Goal: Task Accomplishment & Management: Manage account settings

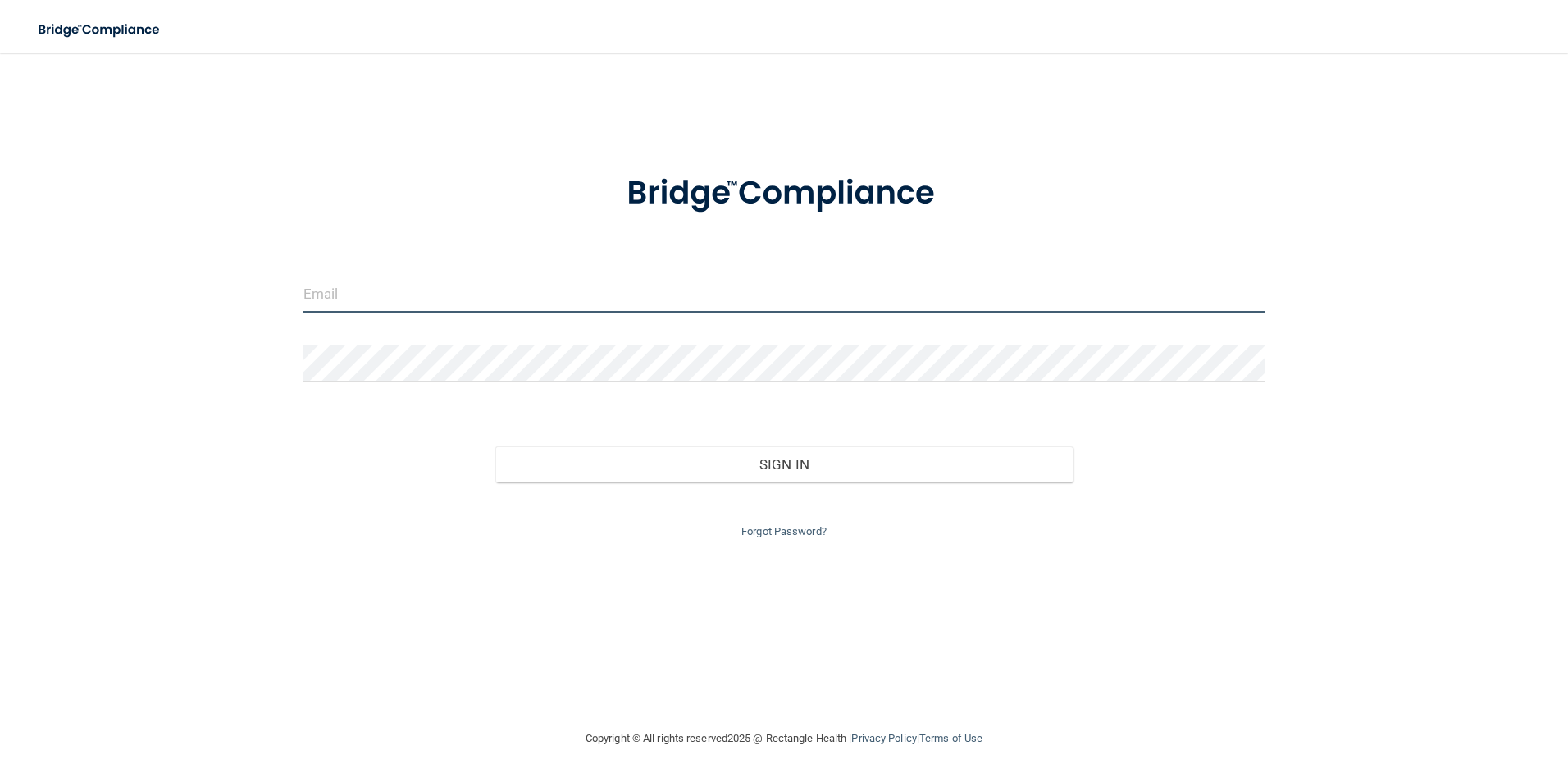
click at [422, 302] on input "email" at bounding box center [784, 294] width 962 height 37
click at [517, 290] on input "[EMAIL_ADDRESS][DOMAIN_NAME]" at bounding box center [784, 294] width 962 height 37
drag, startPoint x: 510, startPoint y: 292, endPoint x: 277, endPoint y: 296, distance: 233.0
click at [278, 299] on div "[EMAIL_ADDRESS][DOMAIN_NAME] Invalid email/password. You don't have permission …" at bounding box center [784, 390] width 1502 height 643
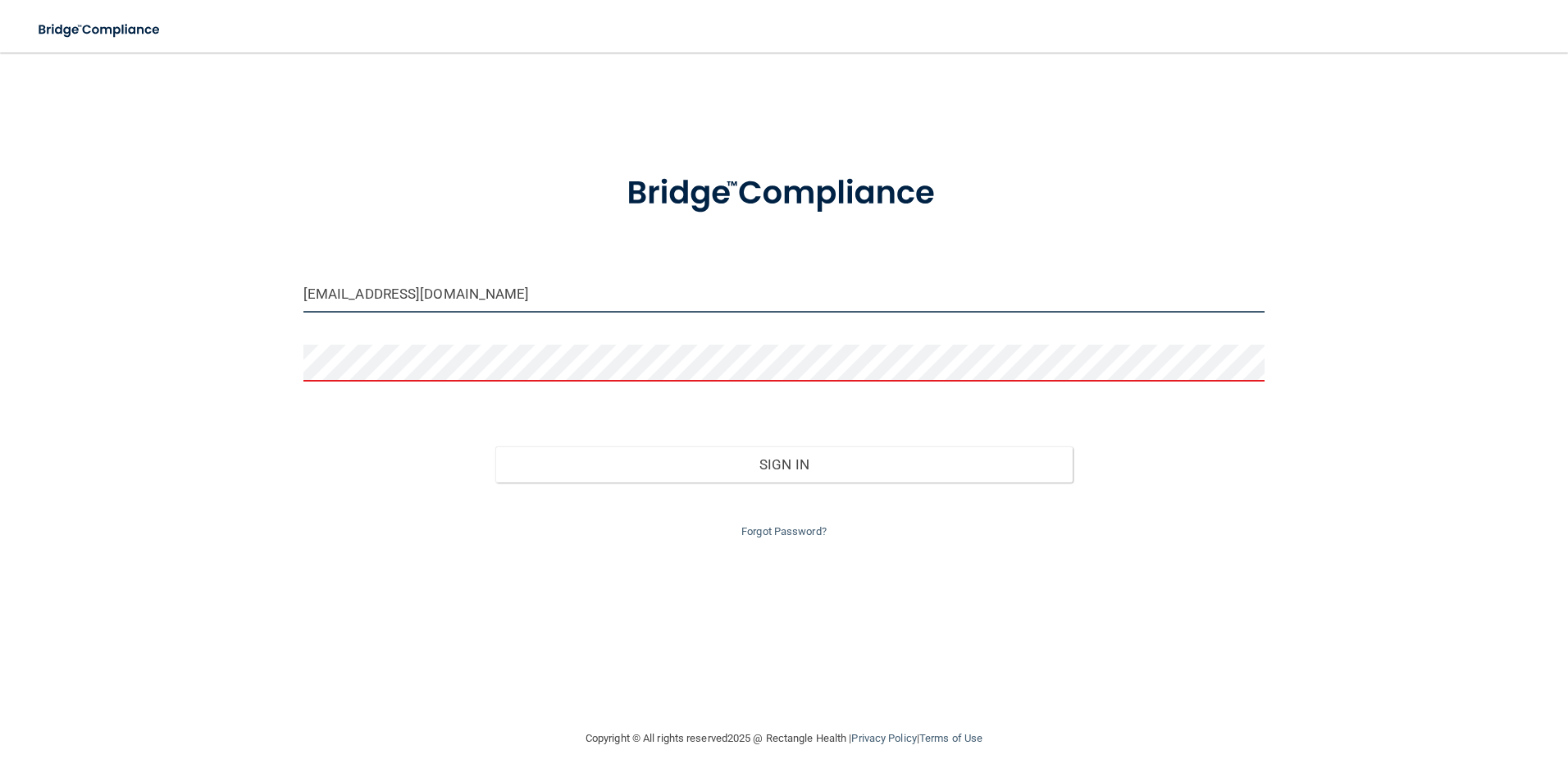
drag, startPoint x: 531, startPoint y: 290, endPoint x: 163, endPoint y: 319, distance: 369.1
click at [161, 319] on div "brentelliott2112@gmail.com Invalid email/password. You don't have permission to…" at bounding box center [784, 390] width 1502 height 643
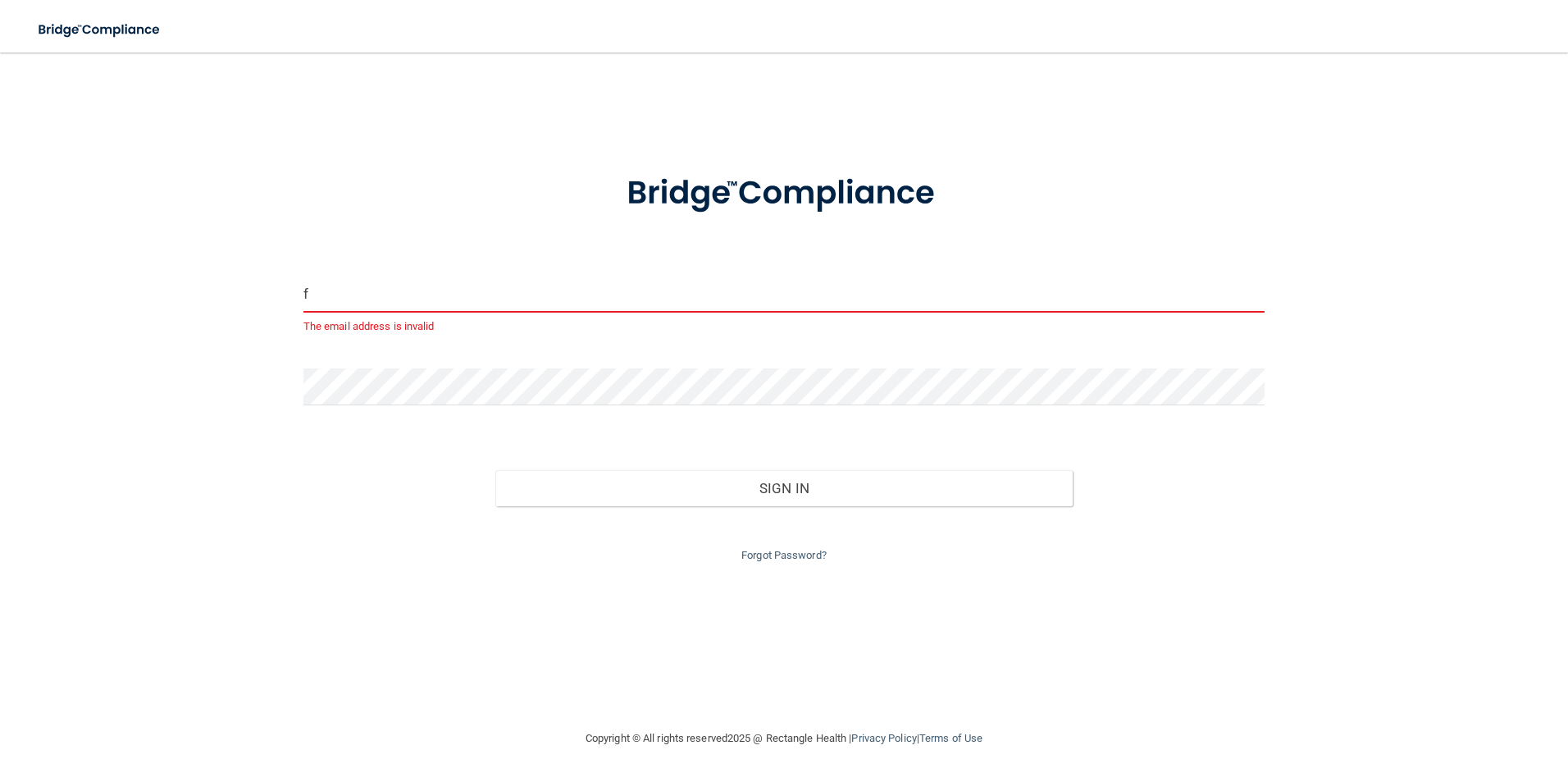
click at [346, 291] on input "f" at bounding box center [784, 294] width 962 height 37
click at [514, 289] on input "f" at bounding box center [784, 294] width 962 height 37
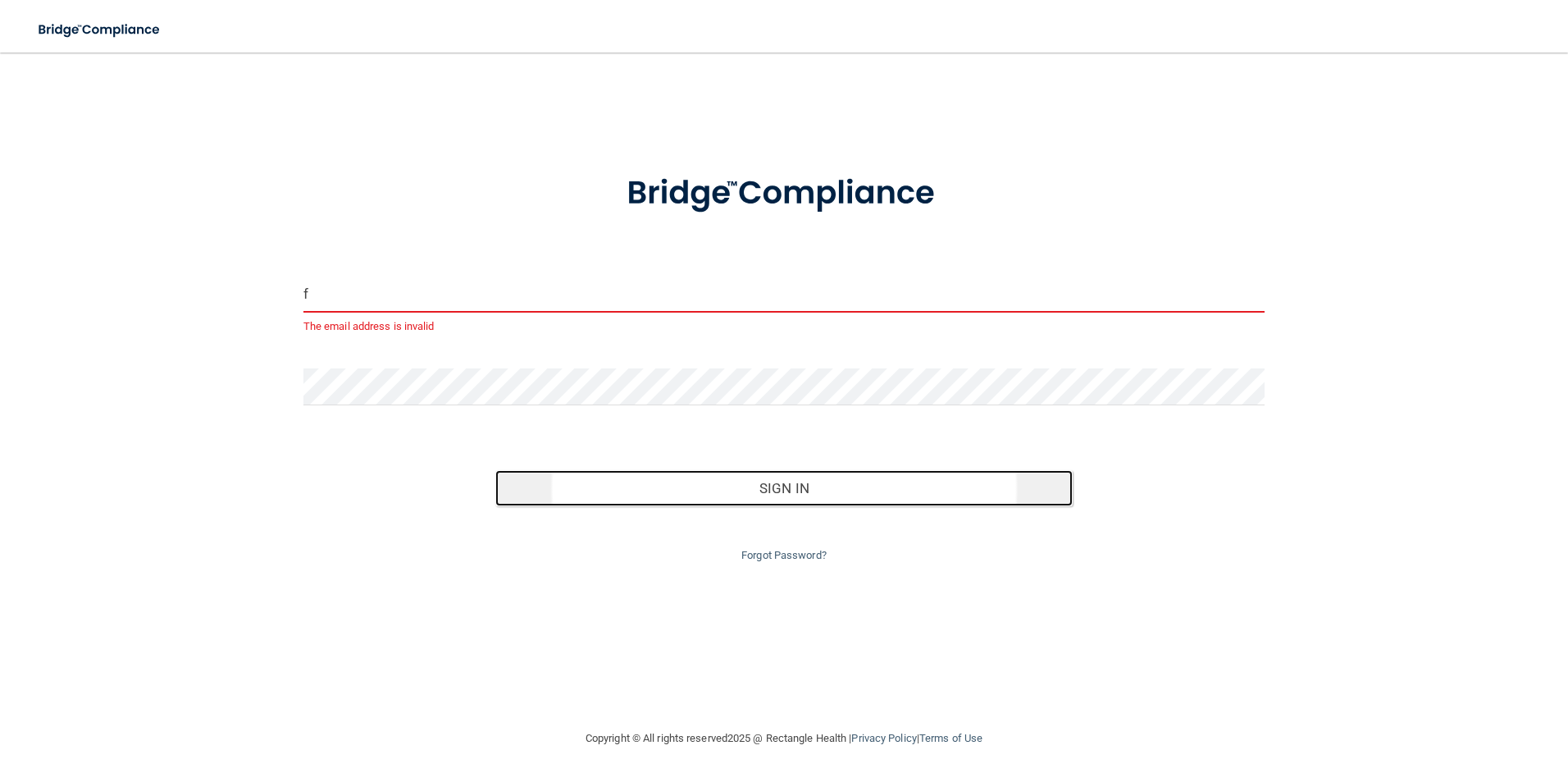
click at [918, 482] on button "Sign In" at bounding box center [784, 488] width 578 height 36
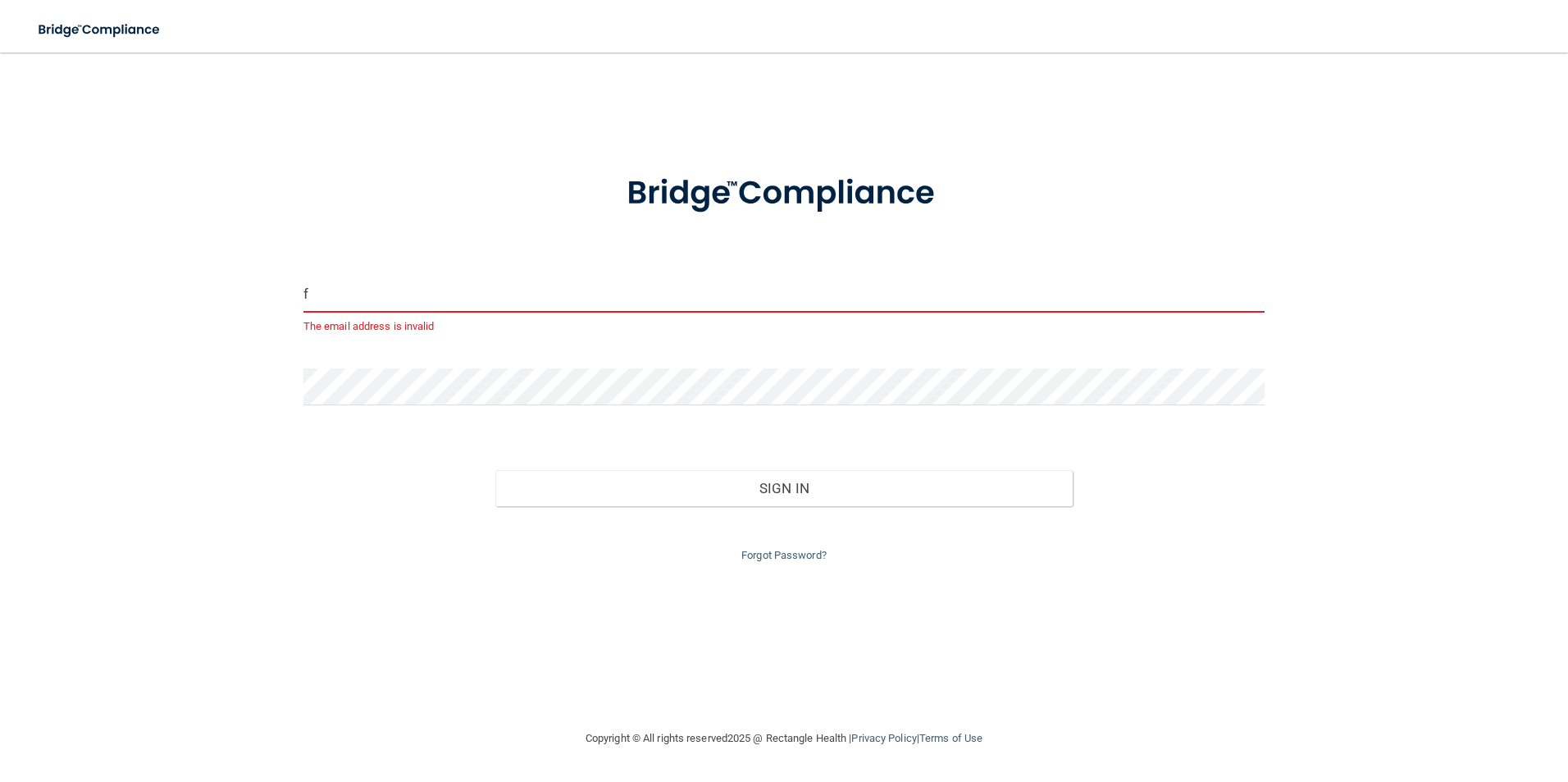
click at [375, 290] on input "f" at bounding box center [784, 294] width 962 height 37
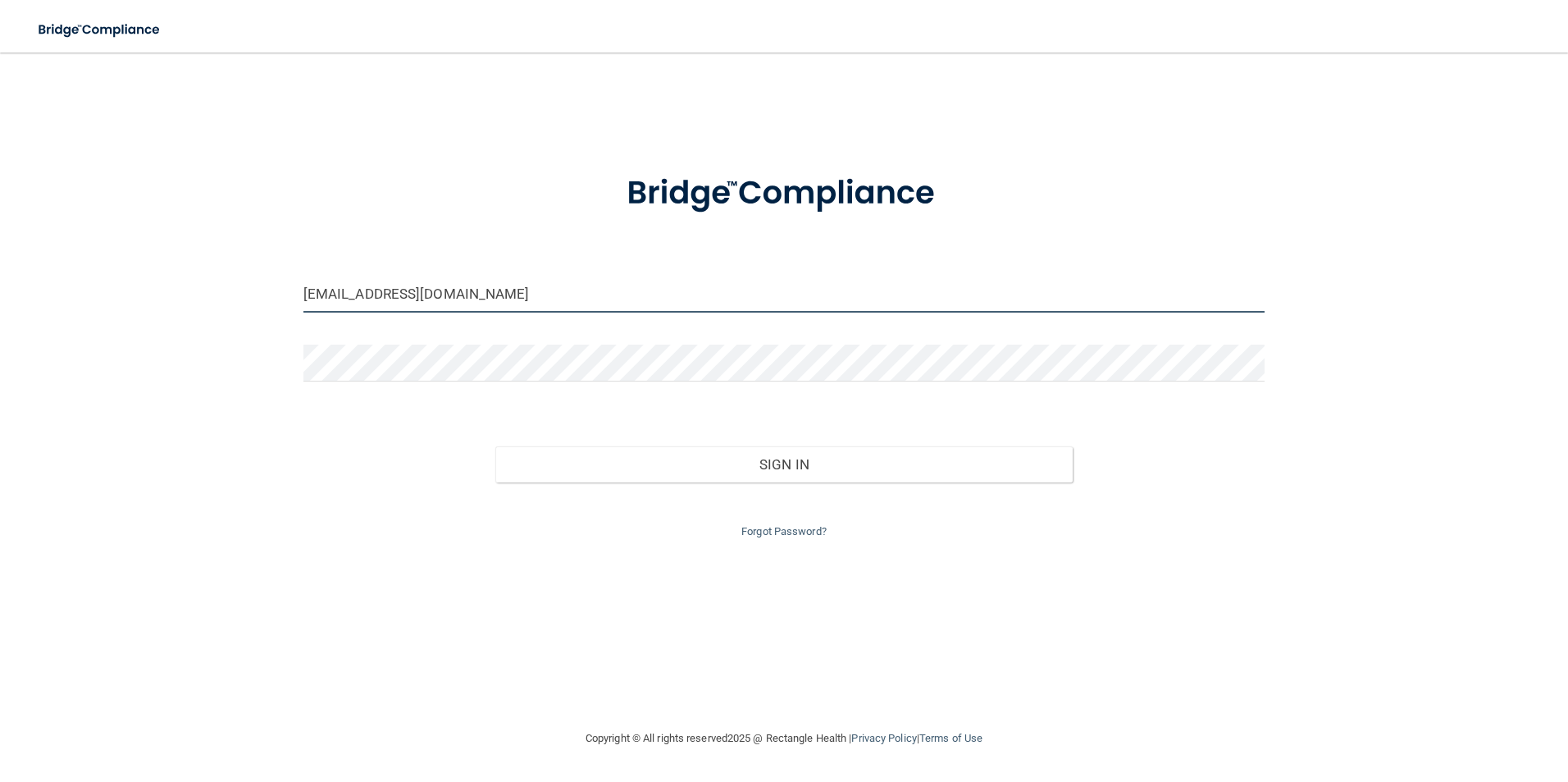
drag, startPoint x: 402, startPoint y: 294, endPoint x: 221, endPoint y: 298, distance: 181.0
click at [221, 298] on div "brentelliott2112@gmail.com Invalid email/password. You don't have permission to…" at bounding box center [784, 390] width 1502 height 643
type input "[EMAIL_ADDRESS][DOMAIN_NAME]"
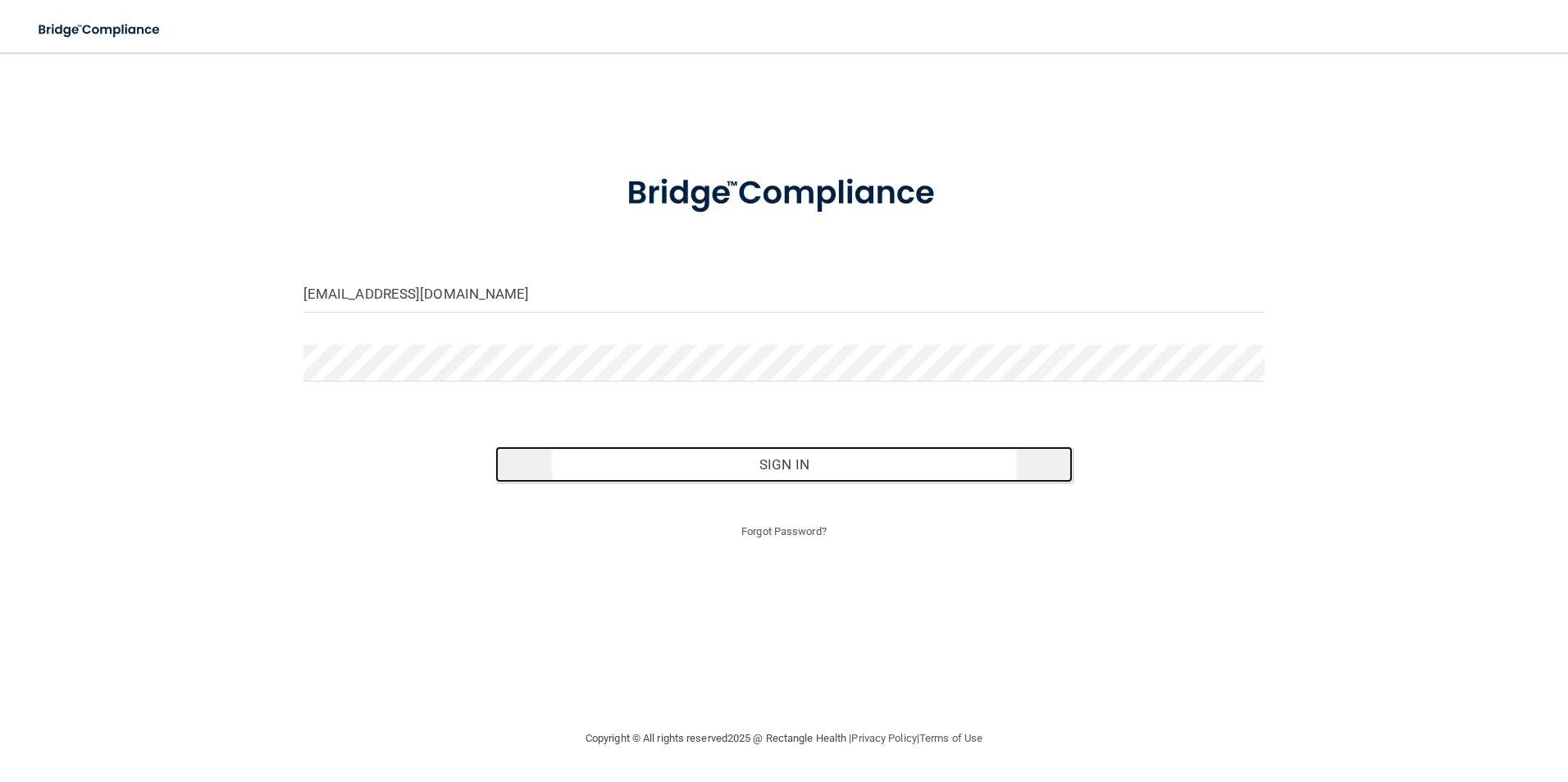
click at [847, 462] on button "Sign In" at bounding box center [784, 465] width 578 height 36
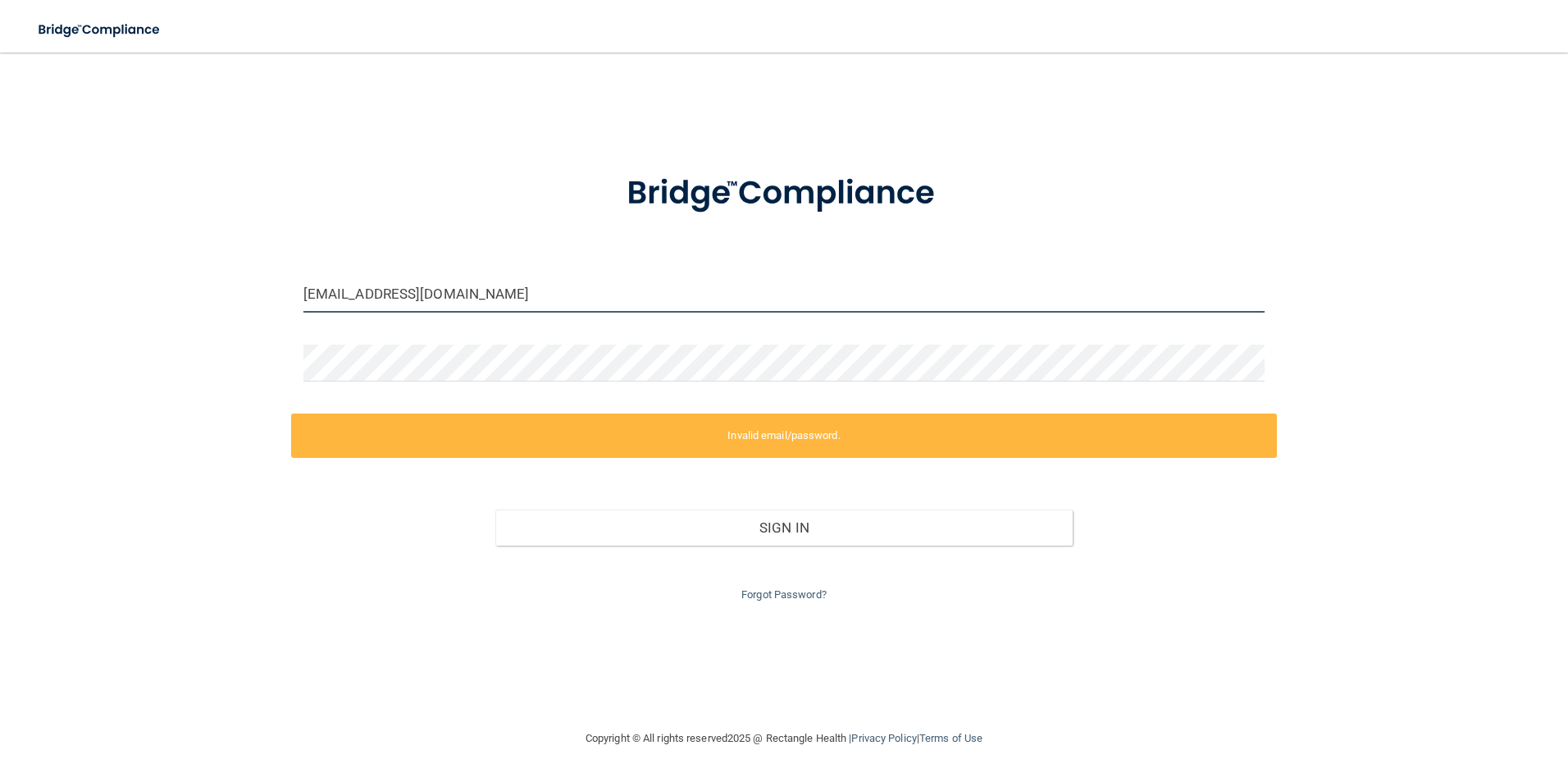
drag, startPoint x: 491, startPoint y: 281, endPoint x: 304, endPoint y: 289, distance: 187.2
click at [305, 289] on input "[EMAIL_ADDRESS][DOMAIN_NAME]" at bounding box center [784, 294] width 962 height 37
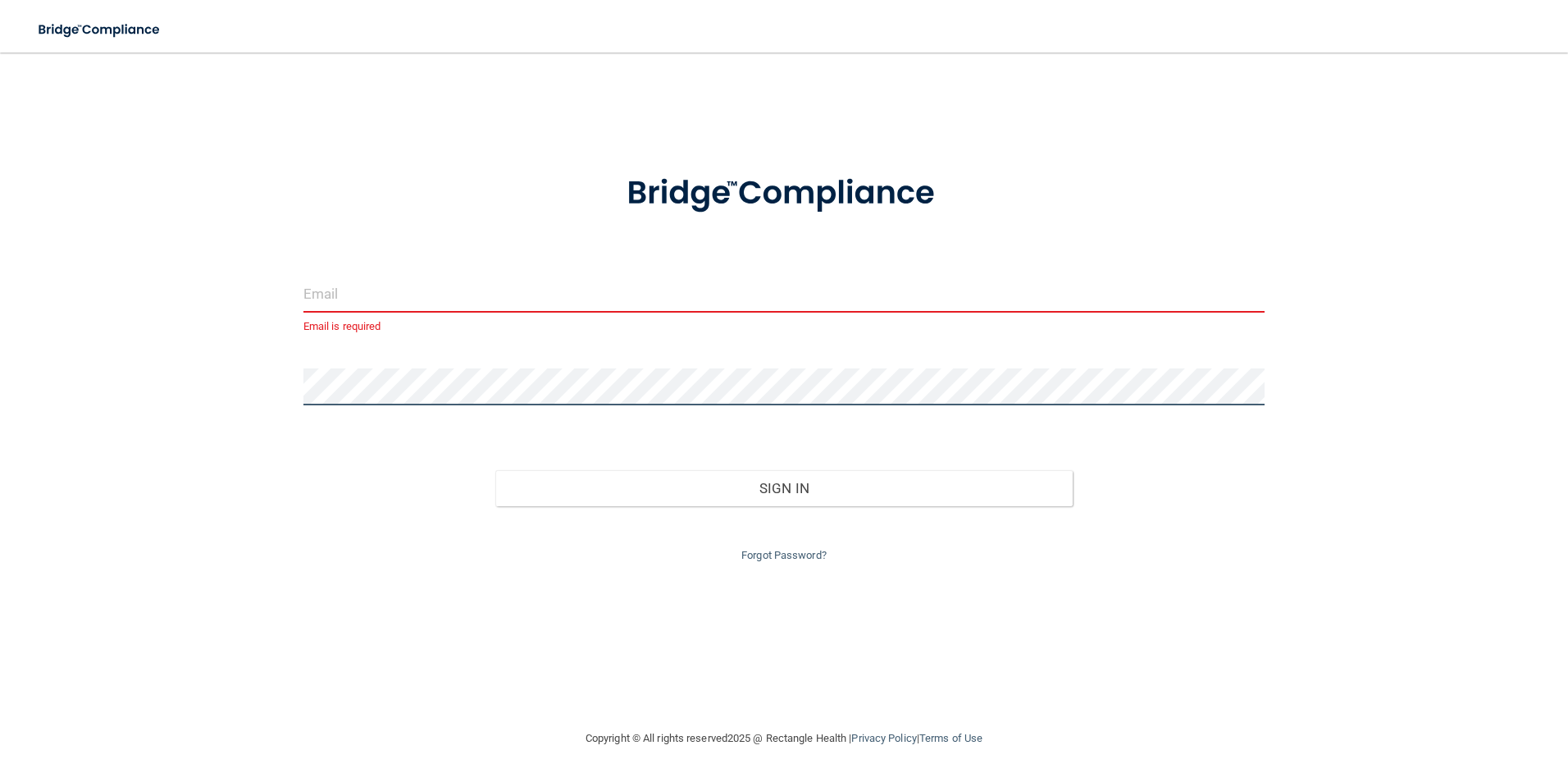
click at [201, 390] on div "Email is required Invalid email/password. You don't have permission to access t…" at bounding box center [784, 390] width 1502 height 643
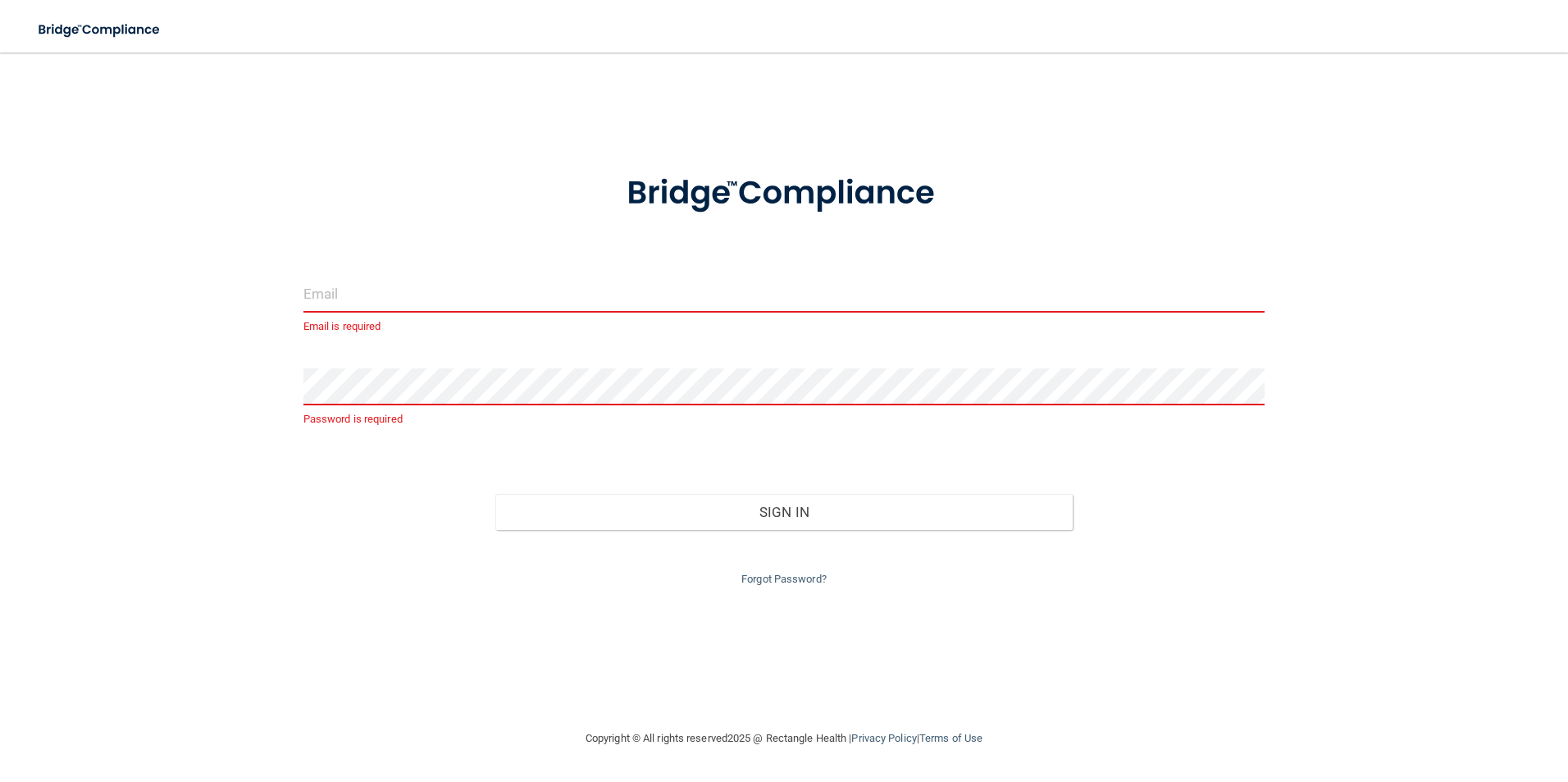
click at [351, 300] on input "email" at bounding box center [784, 294] width 962 height 37
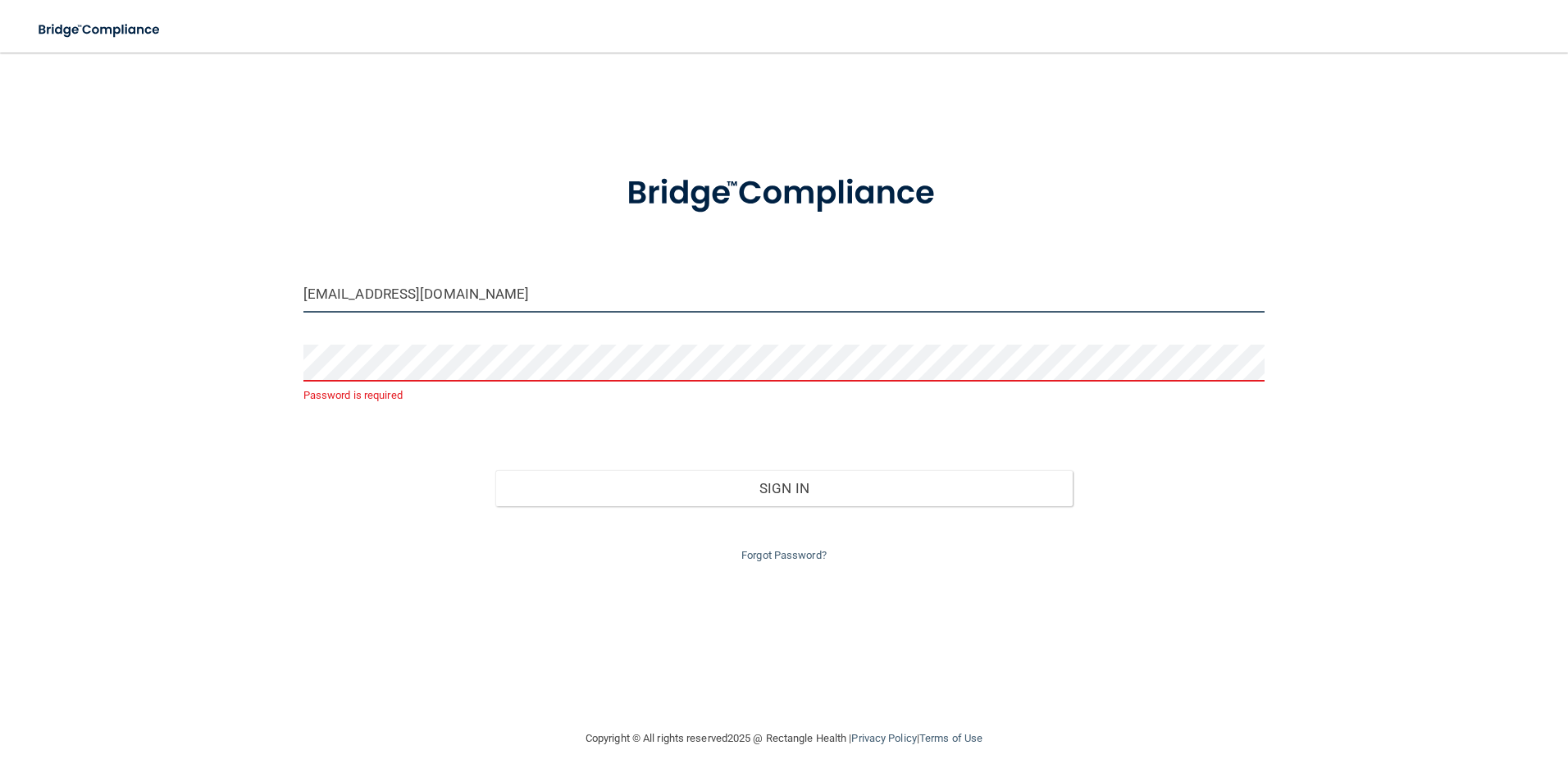
type input "brentelliott2112@gmail.com"
drag, startPoint x: 502, startPoint y: 295, endPoint x: 198, endPoint y: 298, distance: 304.0
click at [196, 305] on div "brentelliott2112@gmail.com Password is required Invalid email/password. You don…" at bounding box center [784, 390] width 1502 height 643
type input "brentelliott2112@gmail.com"
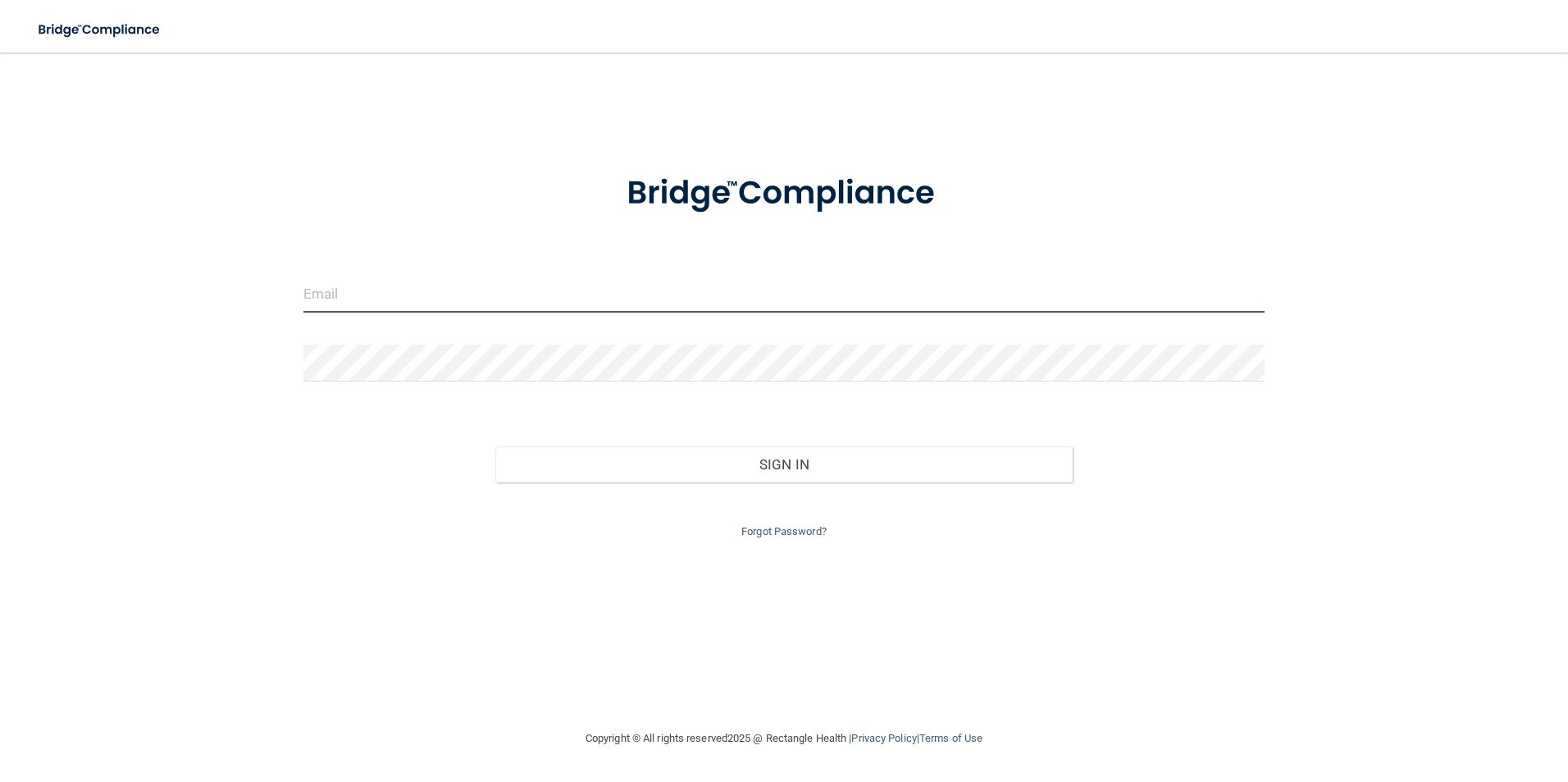
click at [419, 301] on input "email" at bounding box center [784, 294] width 962 height 37
click at [447, 304] on input "email" at bounding box center [784, 294] width 962 height 37
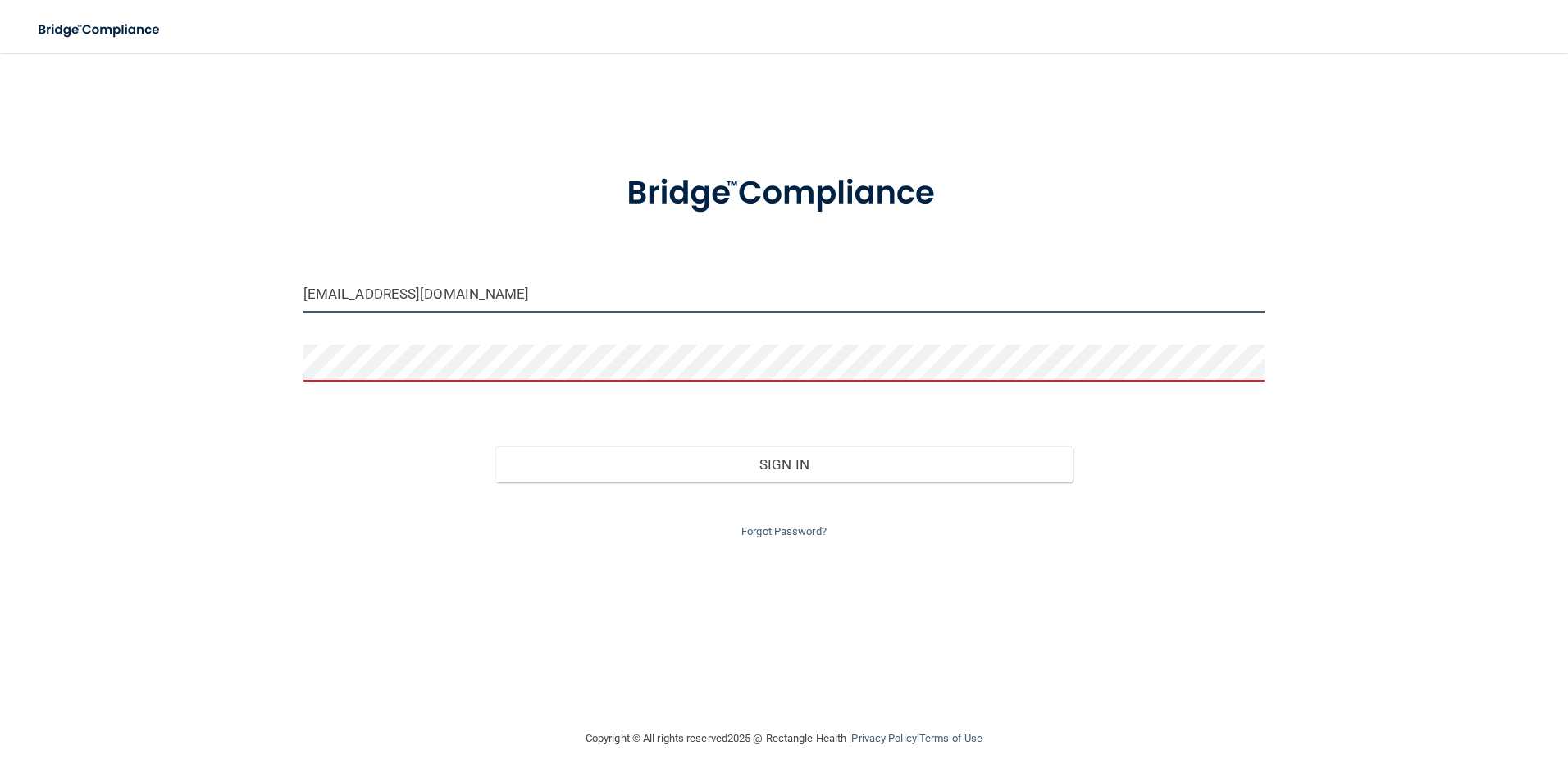
drag, startPoint x: 531, startPoint y: 301, endPoint x: 516, endPoint y: 297, distance: 15.5
click at [516, 297] on input "[EMAIL_ADDRESS][DOMAIN_NAME]" at bounding box center [784, 294] width 962 height 37
paste input "Dental@7121"
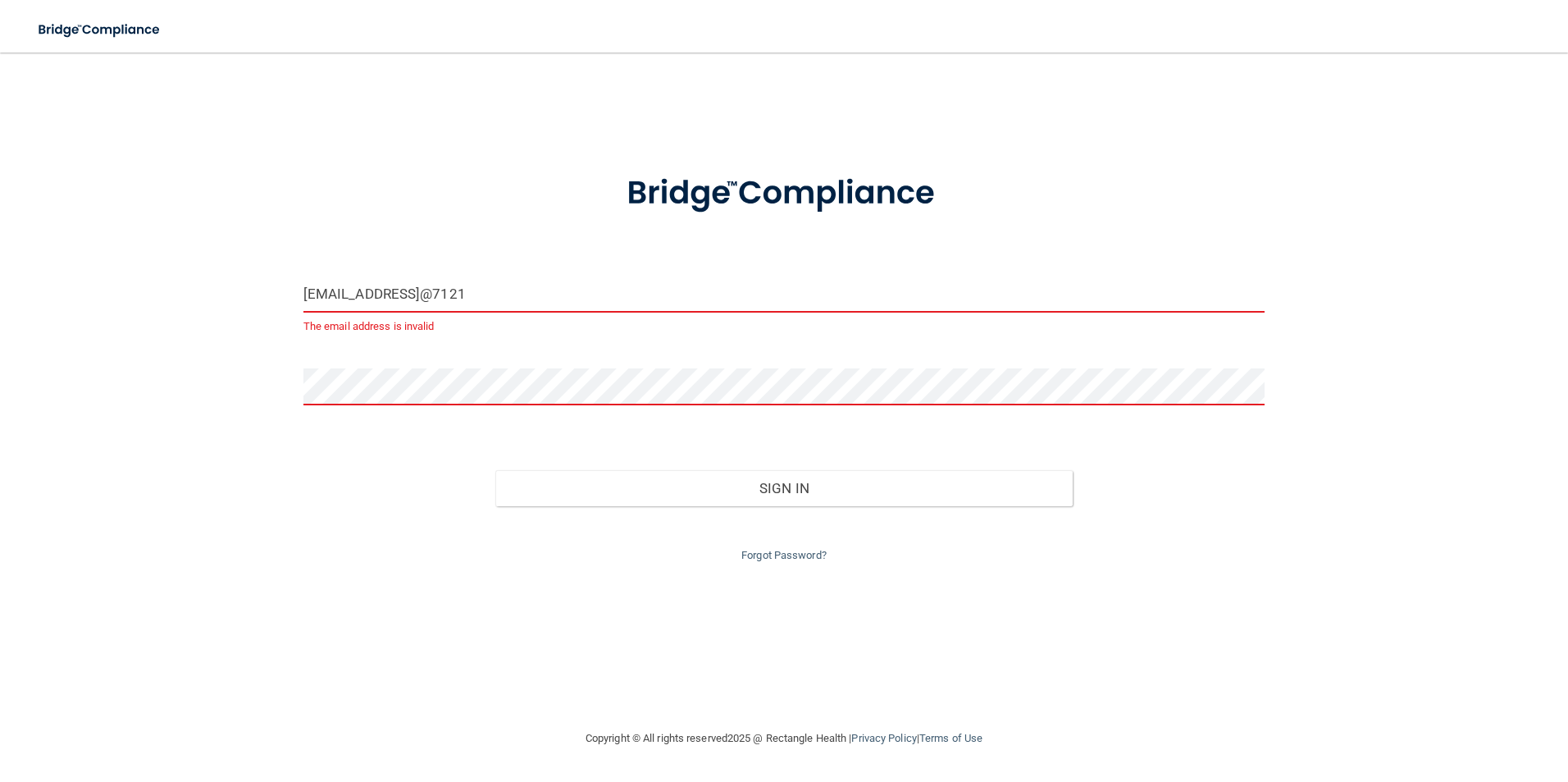
drag, startPoint x: 560, startPoint y: 290, endPoint x: 474, endPoint y: 293, distance: 86.1
click at [474, 293] on input "[EMAIL_ADDRESS]@7121" at bounding box center [784, 294] width 962 height 37
type input "[EMAIL_ADDRESS][DOMAIN_NAME]"
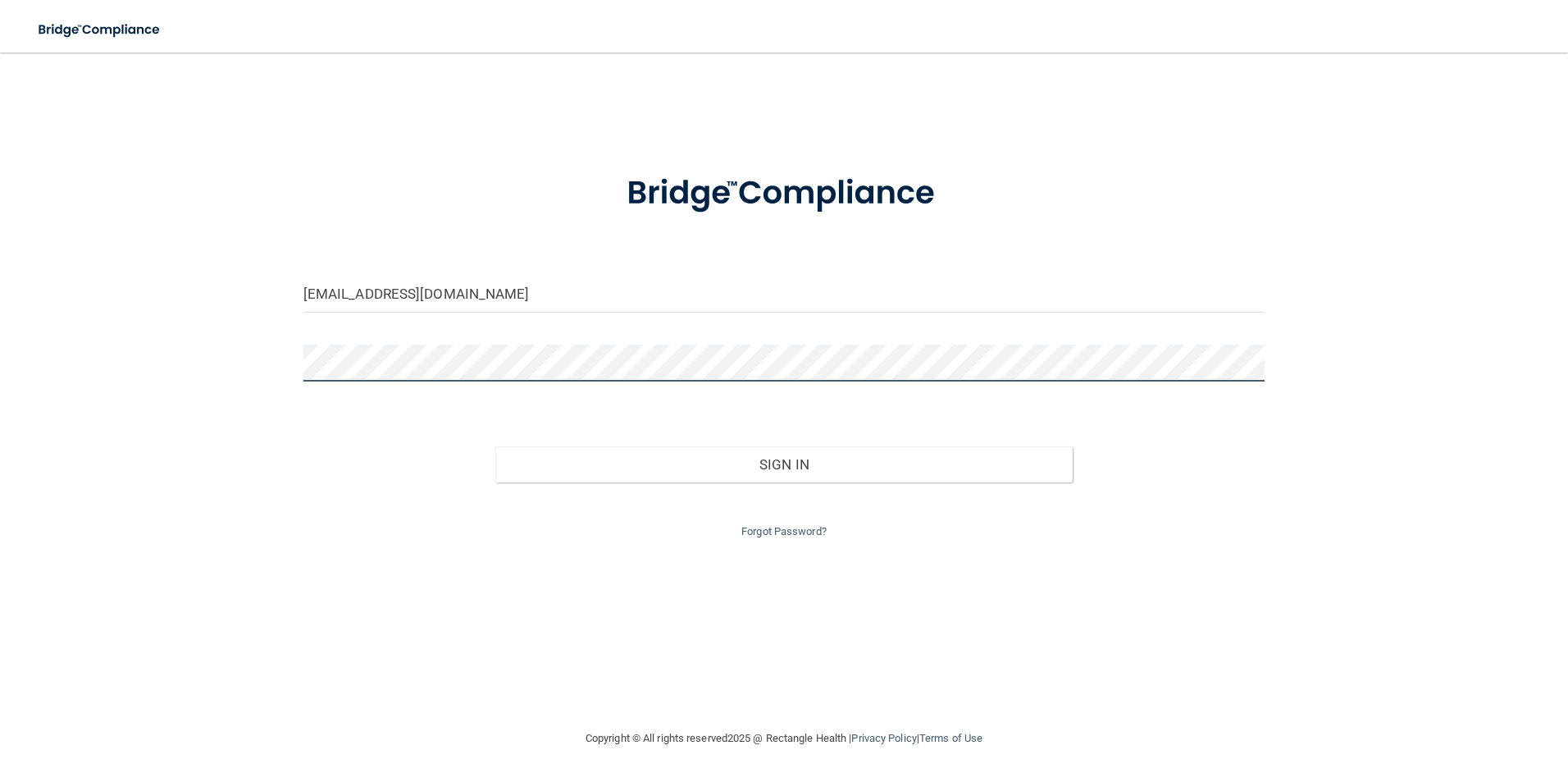
click at [496, 446] on button "Sign In" at bounding box center [784, 465] width 578 height 36
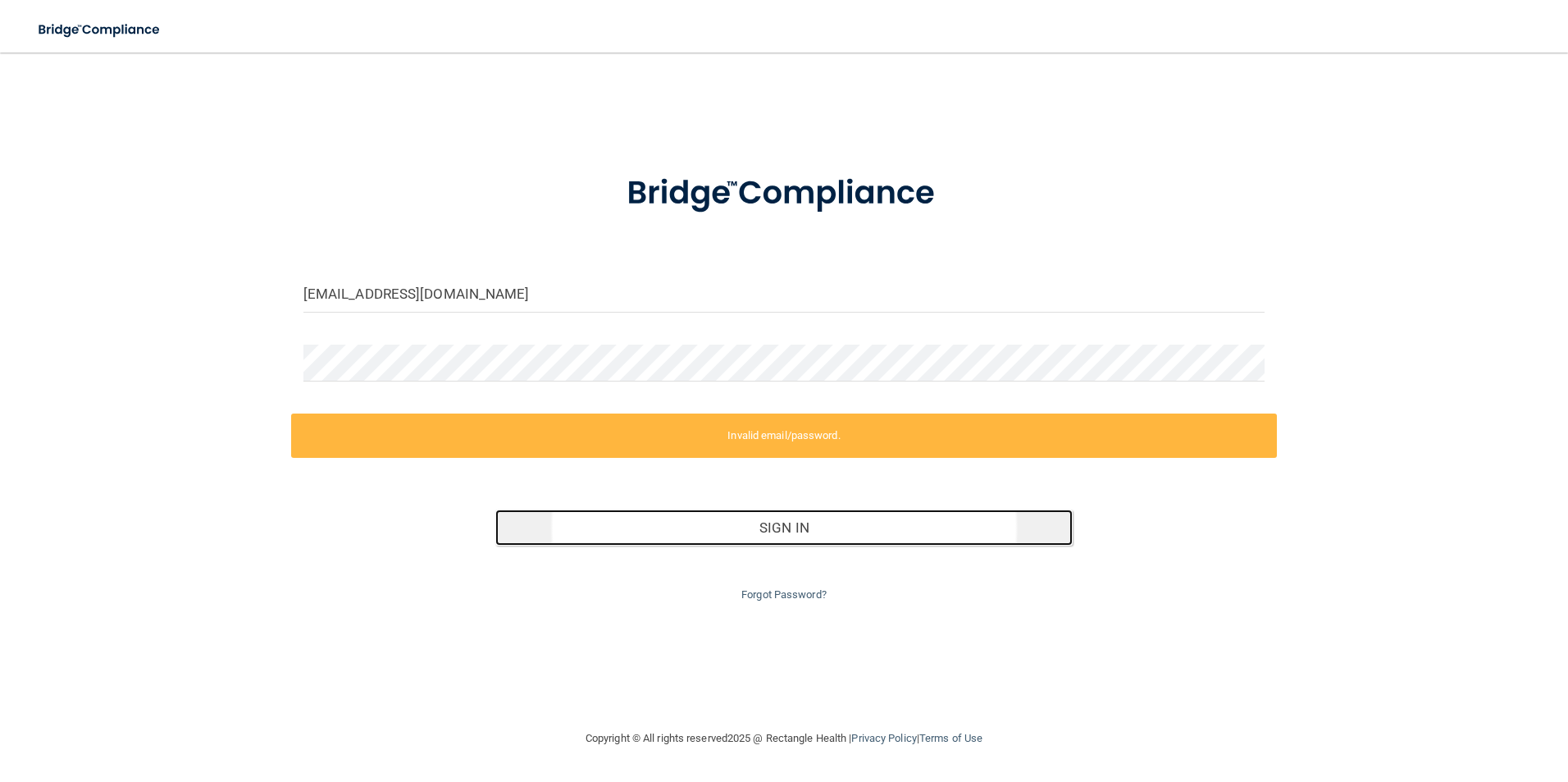
click at [758, 530] on button "Sign In" at bounding box center [784, 528] width 578 height 36
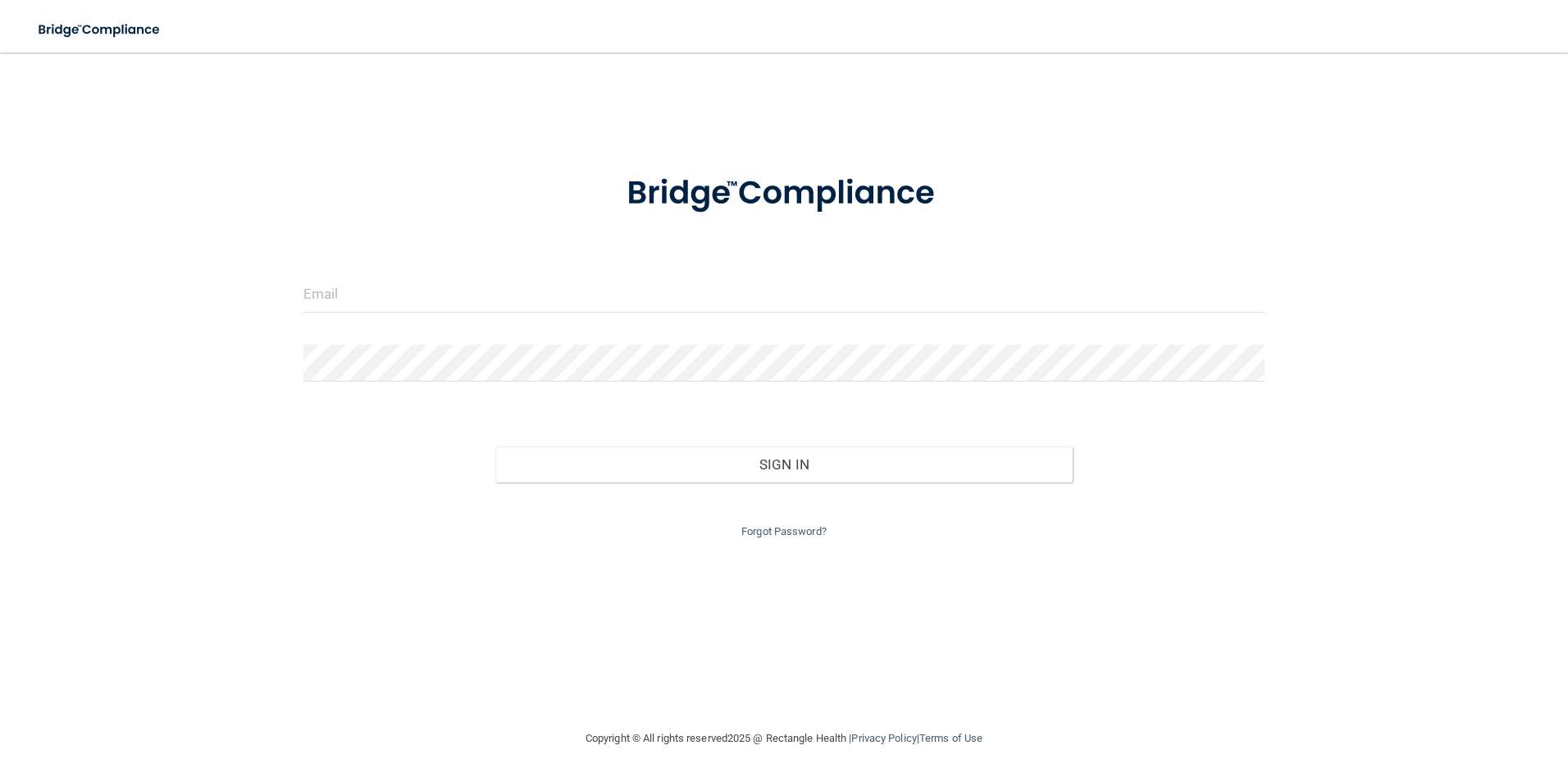
click at [361, 311] on div at bounding box center [784, 300] width 987 height 49
click at [357, 293] on input "email" at bounding box center [784, 294] width 962 height 37
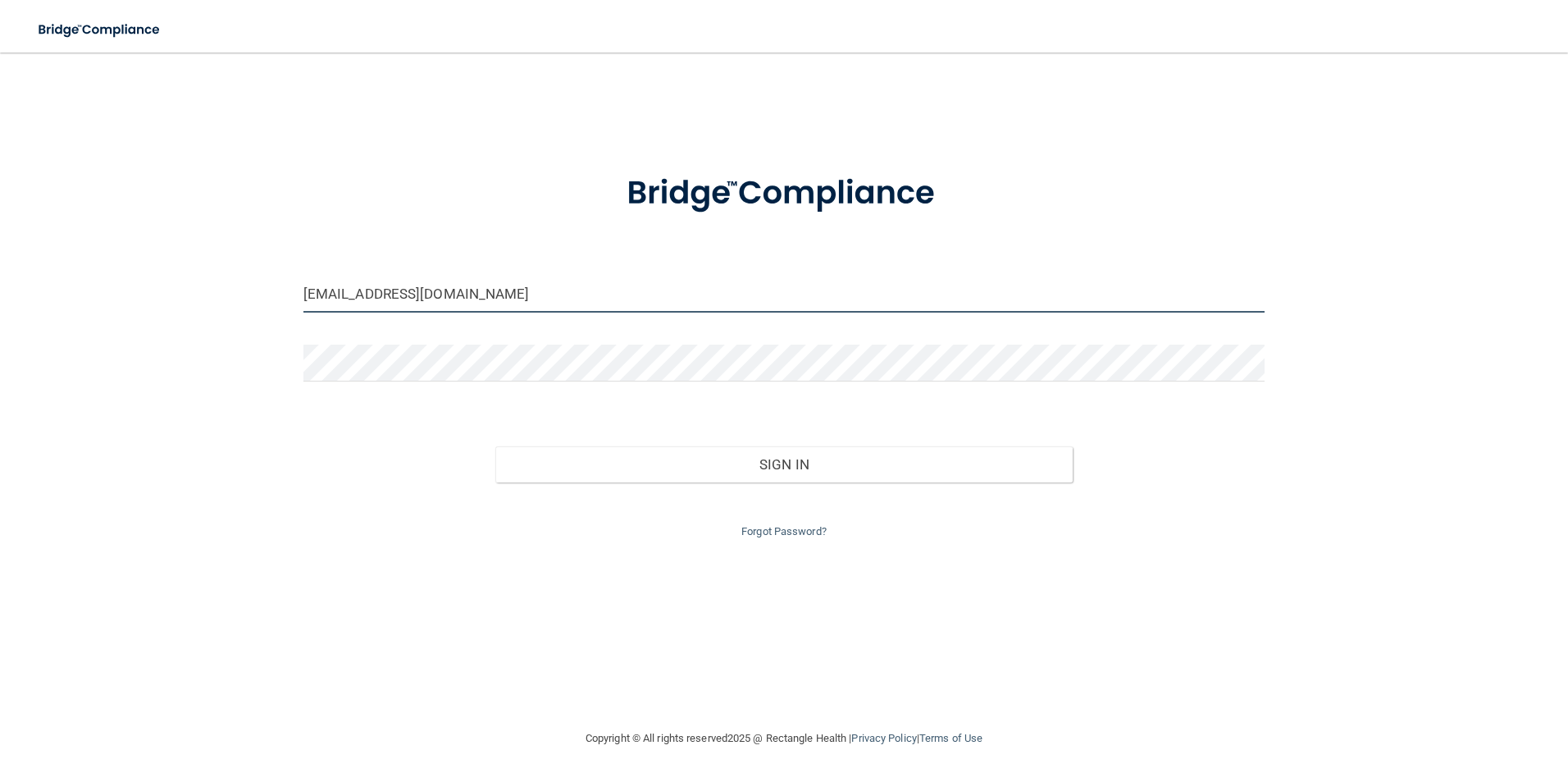
type input "[EMAIL_ADDRESS][DOMAIN_NAME]"
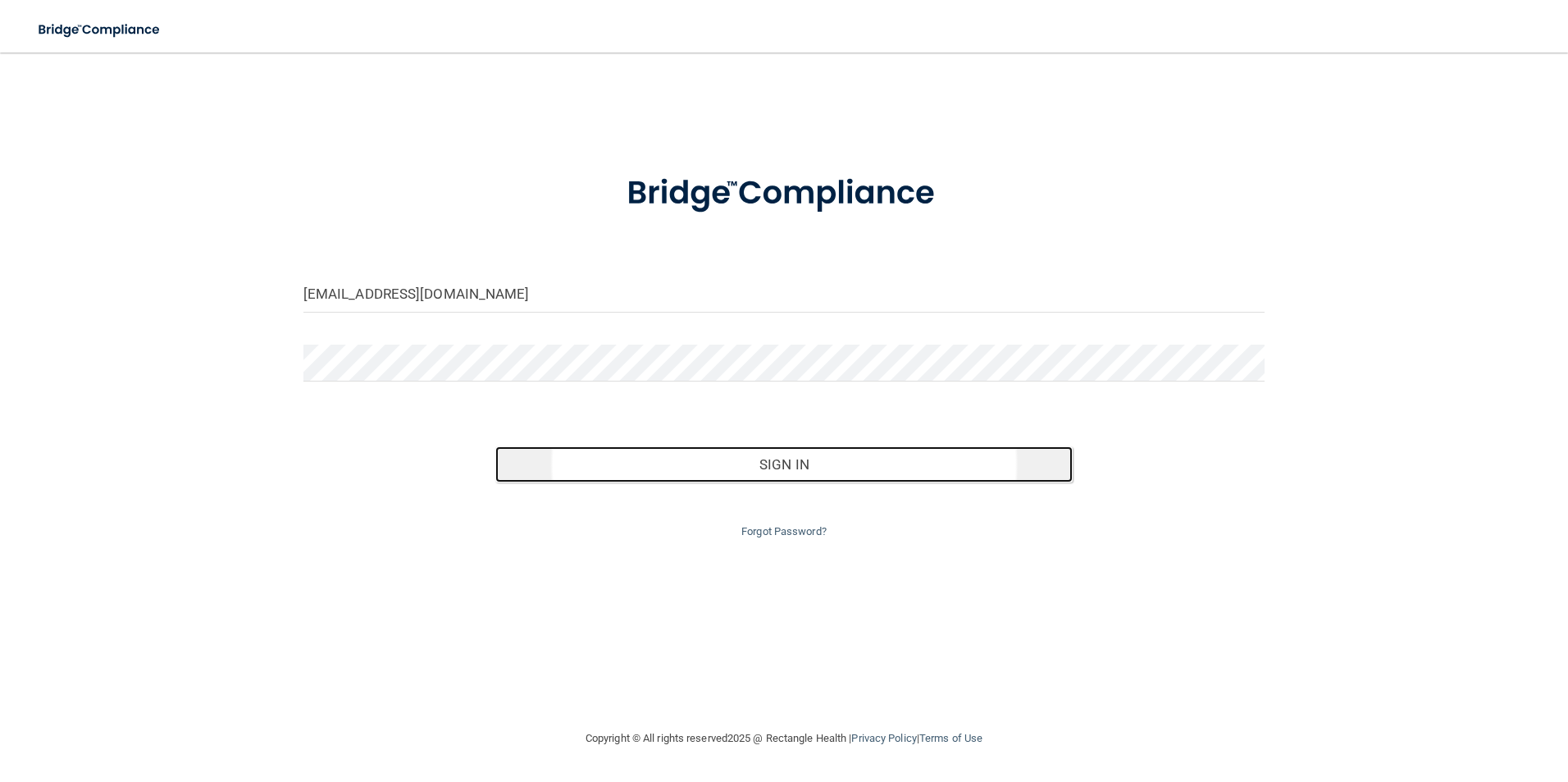
click at [838, 471] on button "Sign In" at bounding box center [784, 465] width 578 height 36
